Goal: Find specific page/section: Find specific page/section

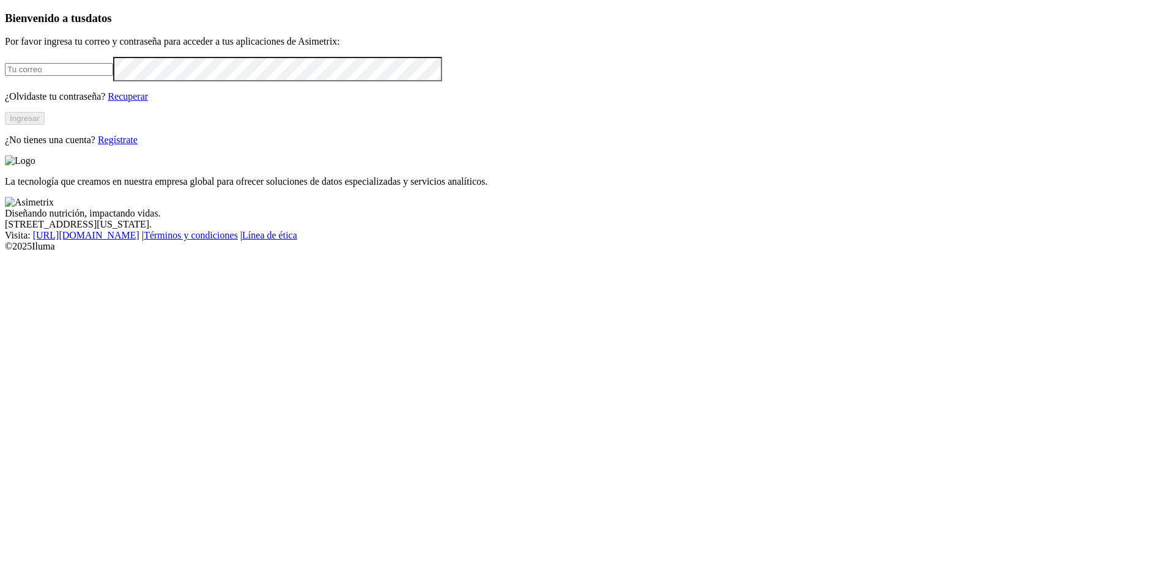
type input "[EMAIL_ADDRESS][DOMAIN_NAME]"
click at [45, 125] on button "Ingresar" at bounding box center [25, 118] width 40 height 13
